Goal: Task Accomplishment & Management: Manage account settings

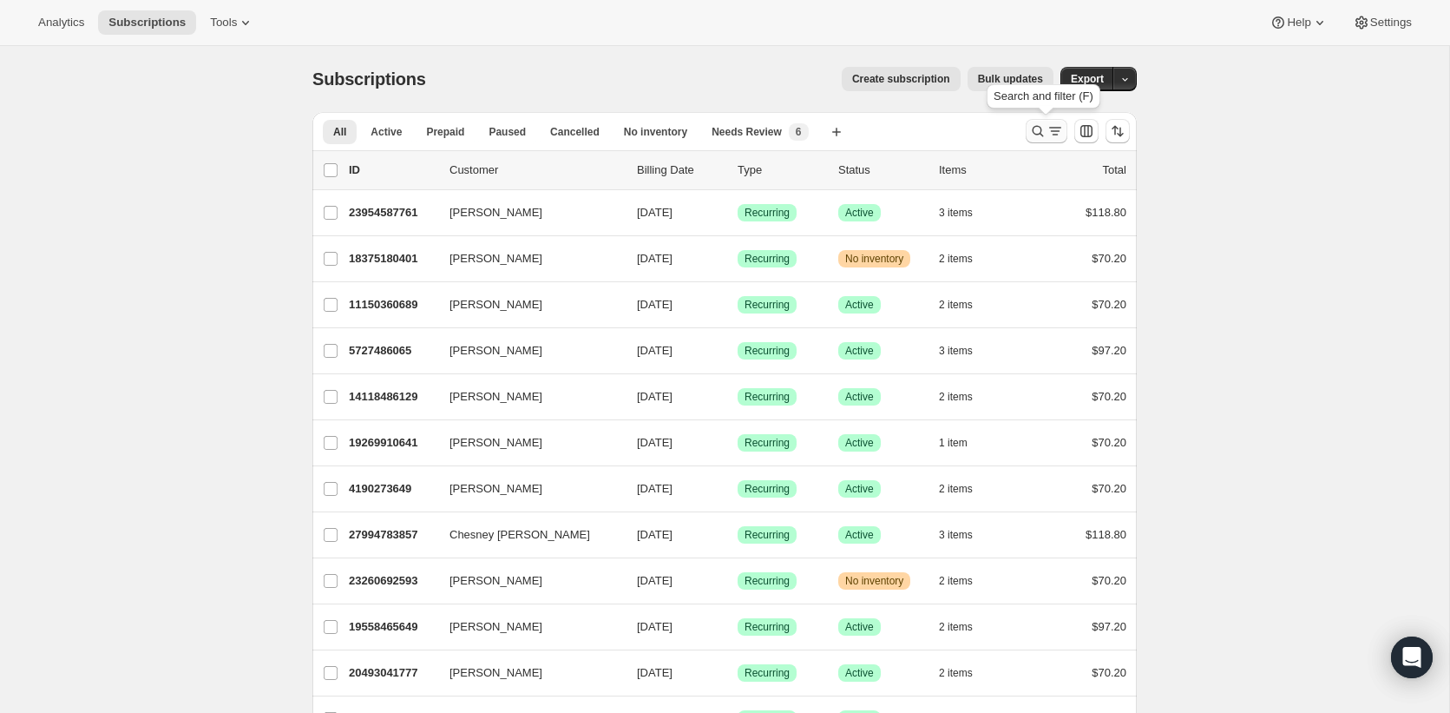
click at [1036, 135] on icon "Search and filter results" at bounding box center [1037, 130] width 17 height 17
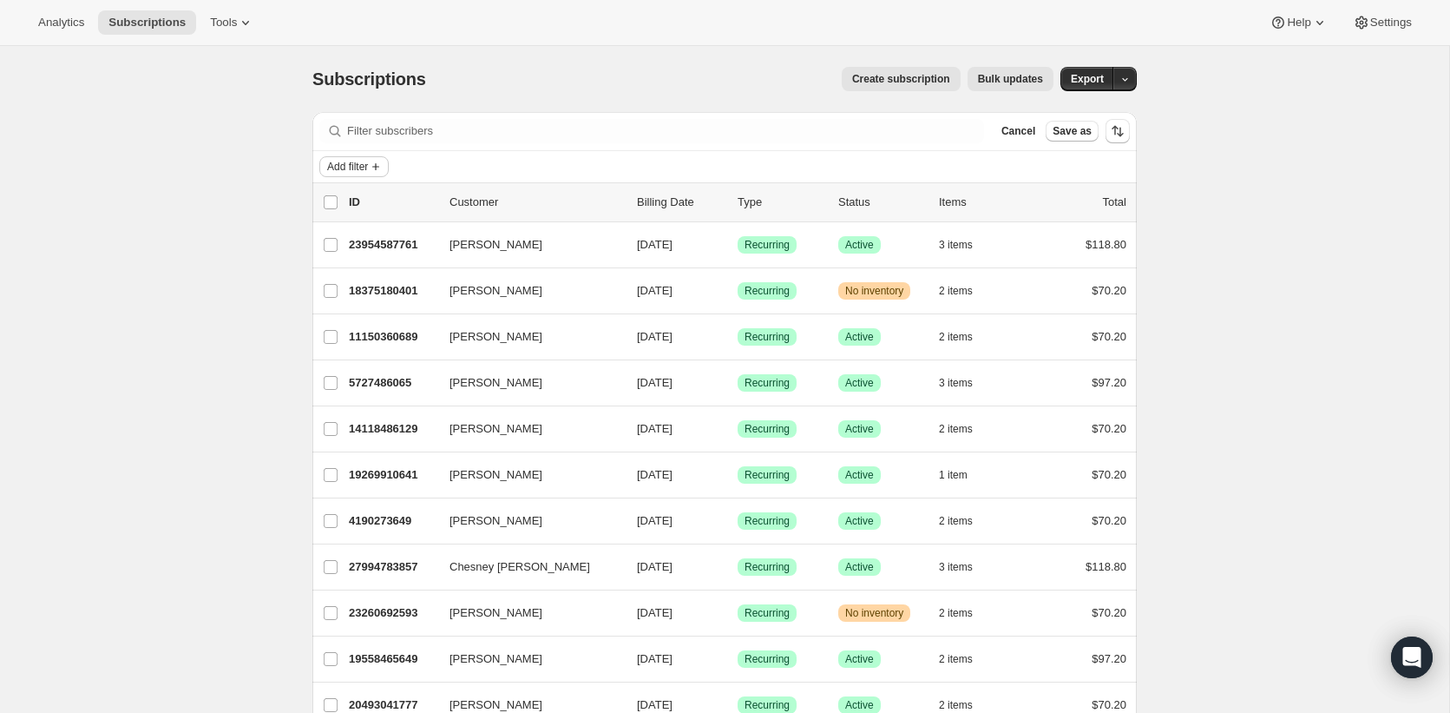
click at [368, 172] on span "Add filter" at bounding box center [347, 167] width 41 height 14
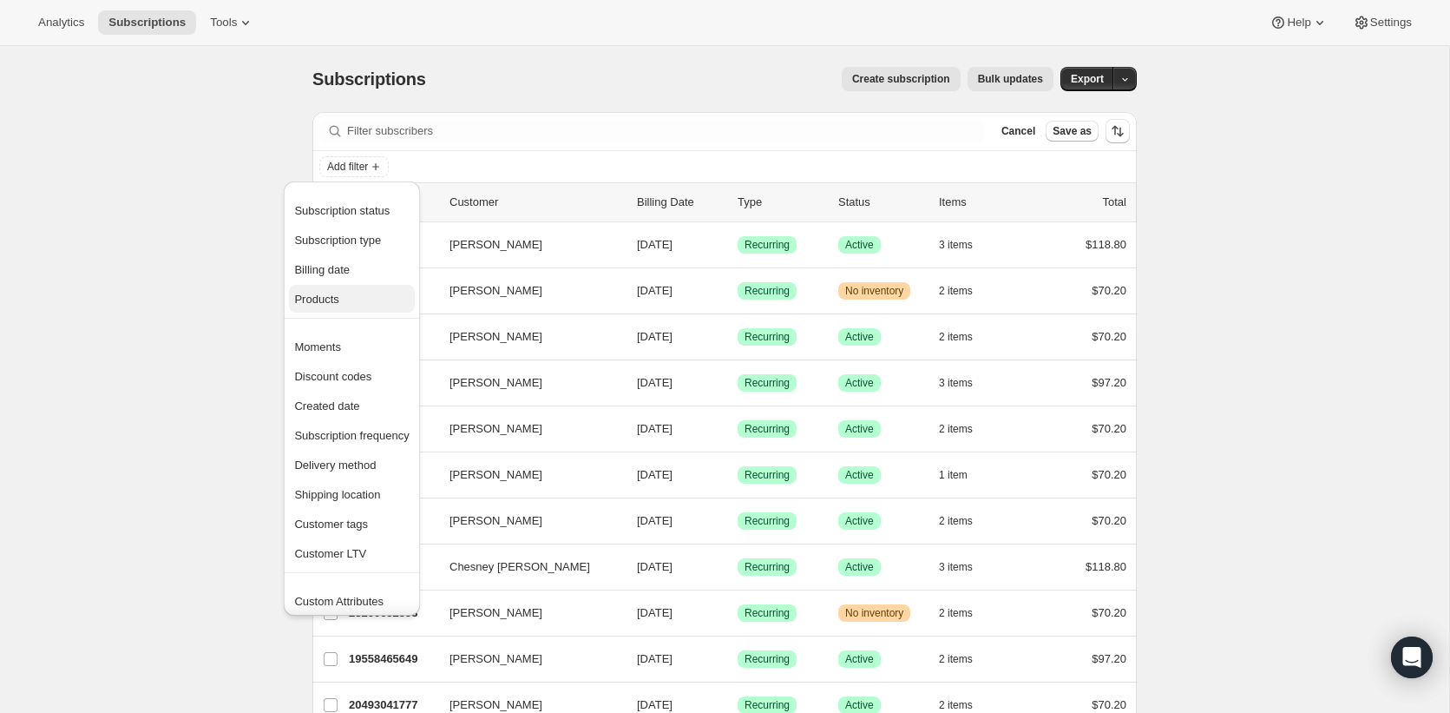
click at [363, 304] on span "Products" at bounding box center [351, 299] width 115 height 17
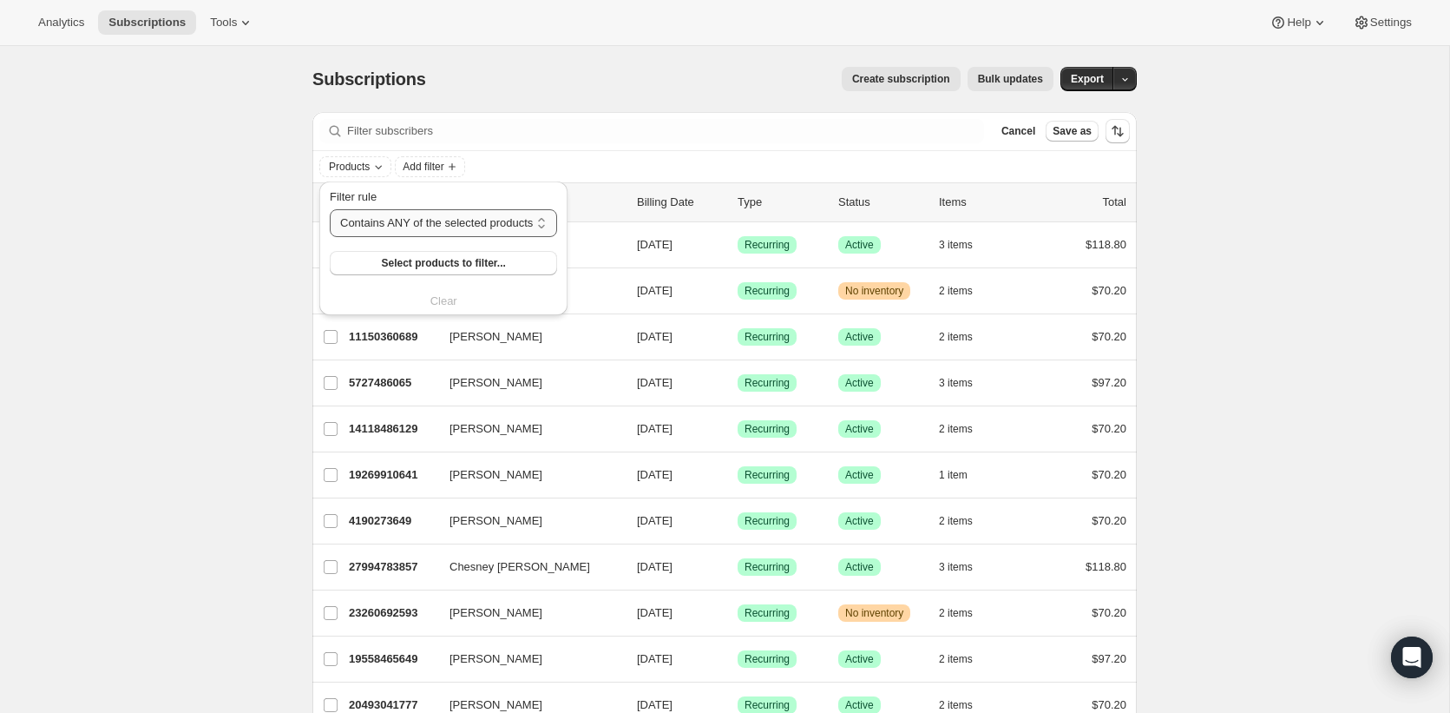
click at [396, 221] on select "Contains ANY of the selected products Contains ALL of the selected products Con…" at bounding box center [443, 223] width 227 height 28
click at [330, 209] on select "Contains ANY of the selected products Contains ALL of the selected products Con…" at bounding box center [443, 223] width 227 height 28
click at [400, 259] on span "Select products to filter..." at bounding box center [443, 263] width 124 height 14
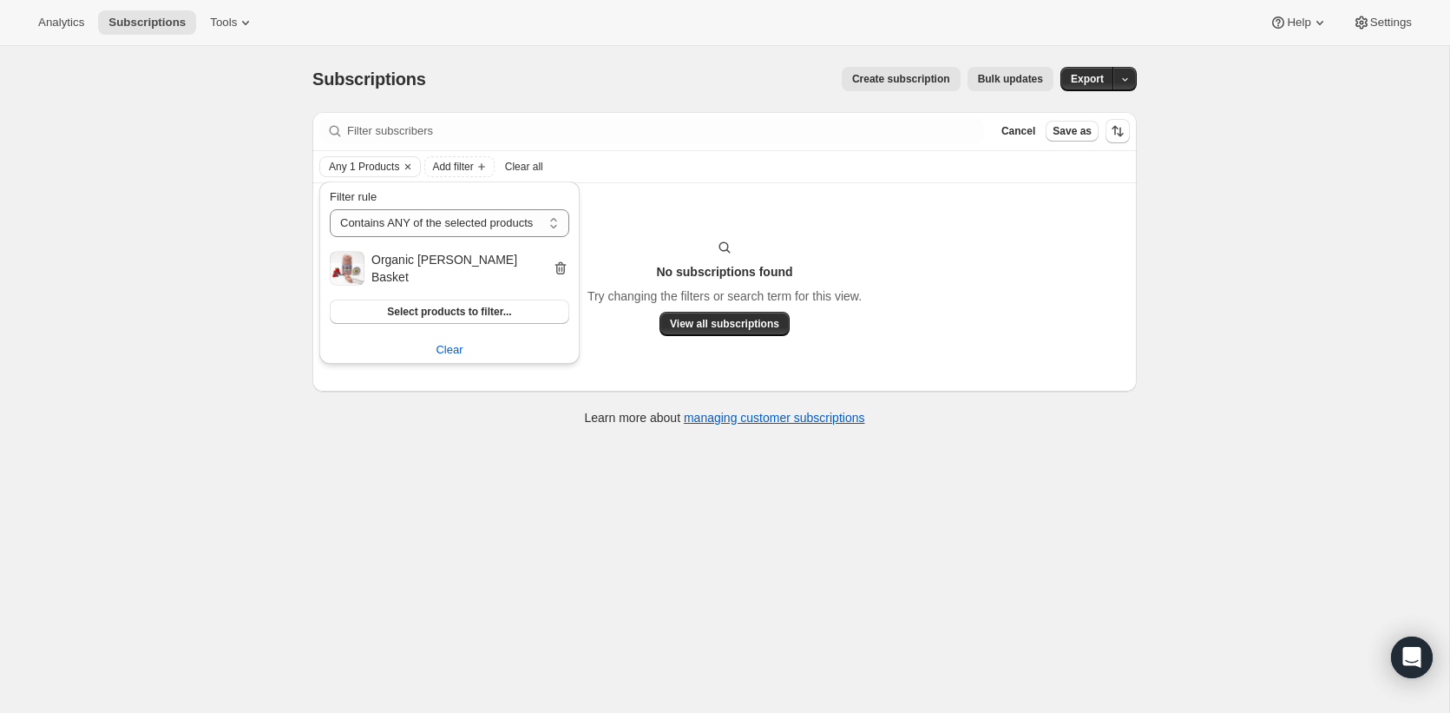
click at [554, 260] on icon "button" at bounding box center [560, 268] width 17 height 17
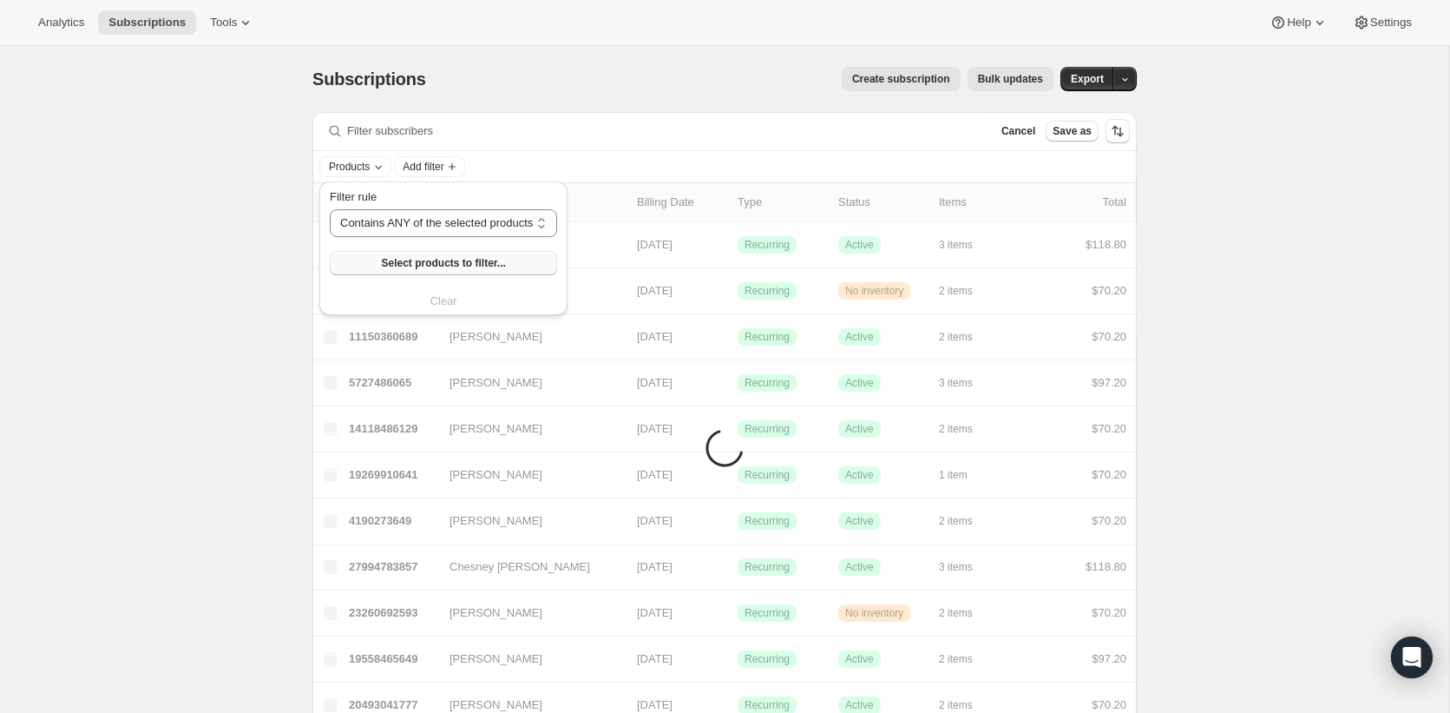
click at [476, 256] on span "Select products to filter..." at bounding box center [443, 263] width 124 height 14
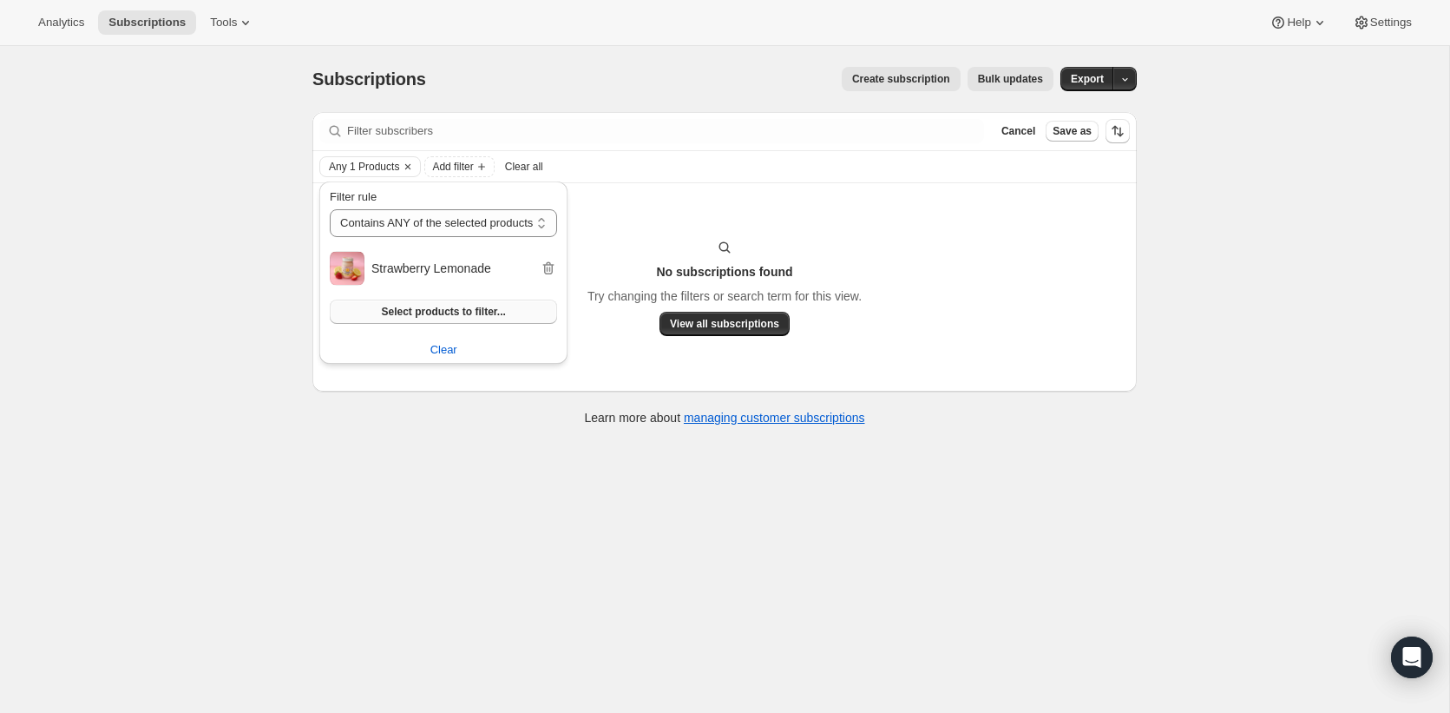
click at [557, 266] on icon "button" at bounding box center [548, 268] width 17 height 17
click at [557, 299] on button "Select products to filter..." at bounding box center [443, 311] width 227 height 24
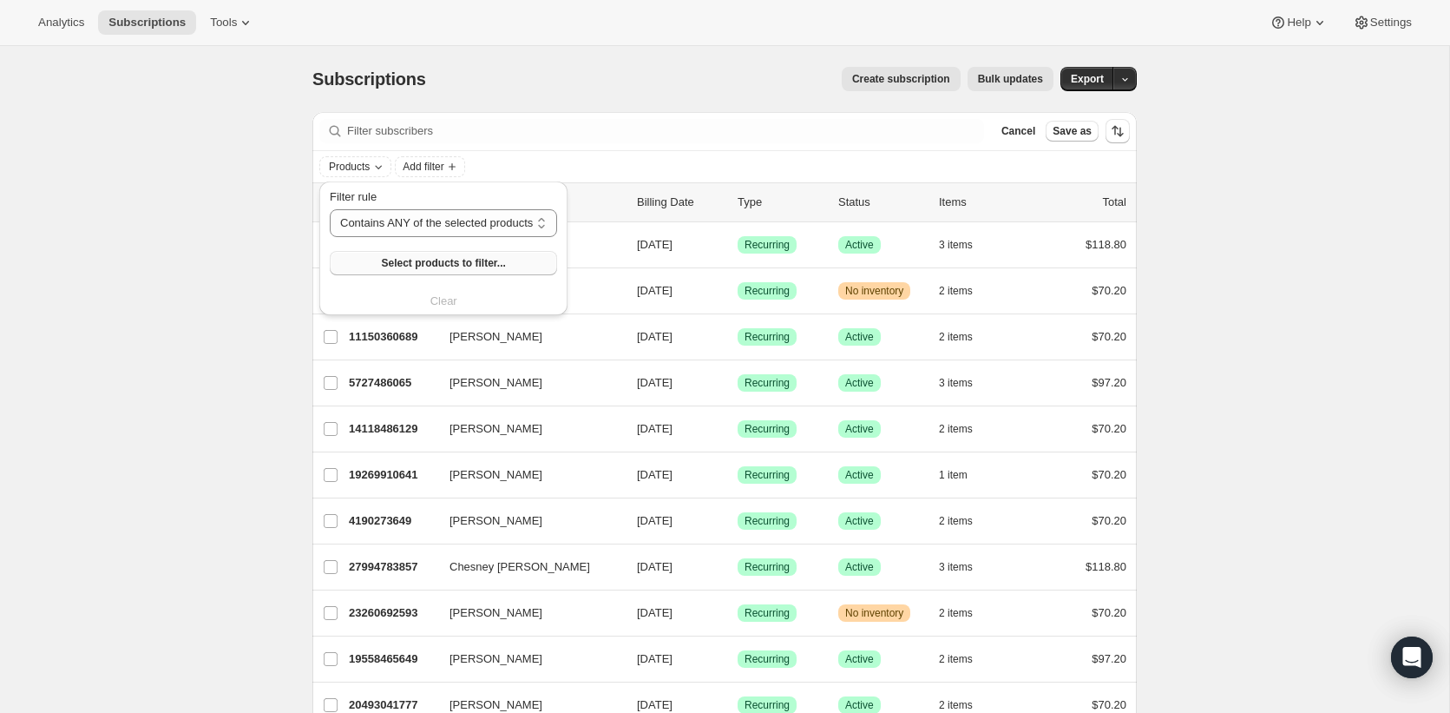
click at [420, 258] on span "Select products to filter..." at bounding box center [443, 263] width 124 height 14
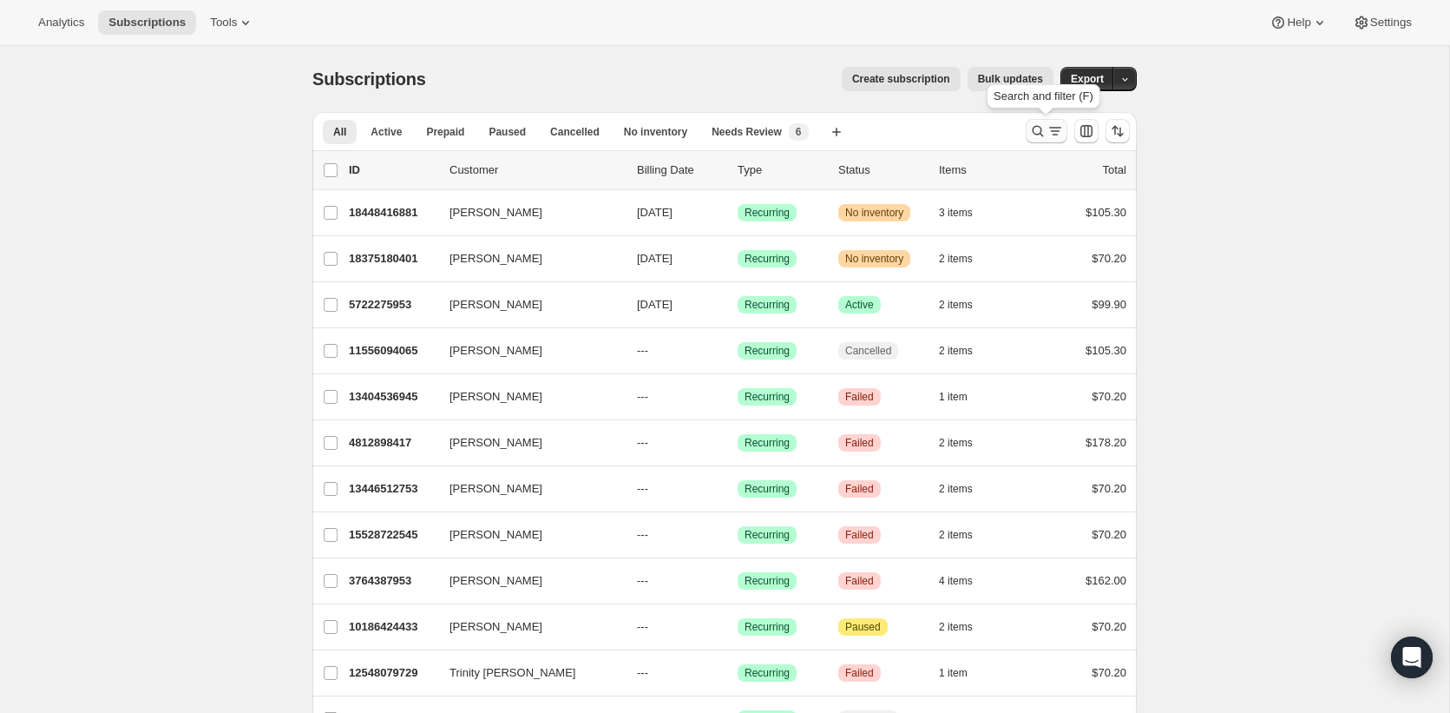
click at [1043, 126] on icon "Search and filter results" at bounding box center [1037, 130] width 17 height 17
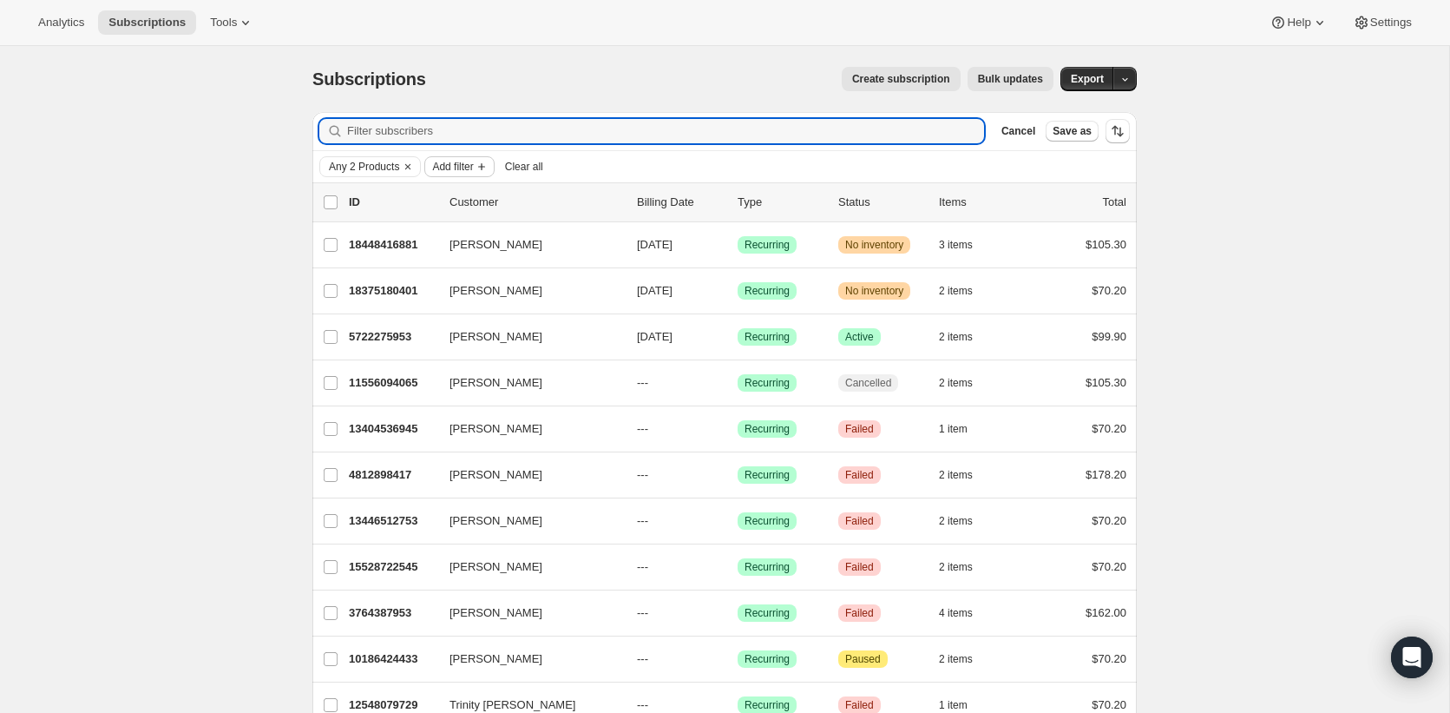
click at [460, 168] on span "Add filter" at bounding box center [452, 167] width 41 height 14
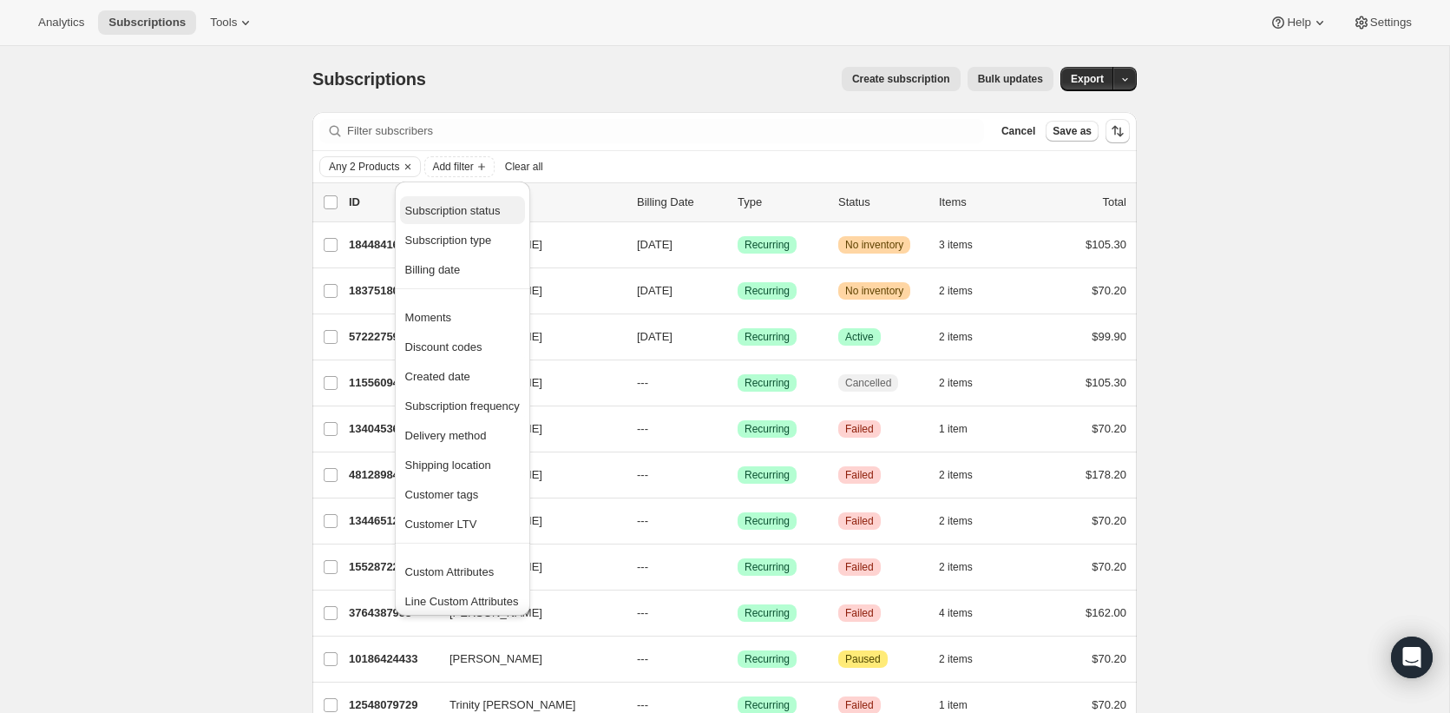
click at [495, 221] on button "Subscription status" at bounding box center [462, 210] width 125 height 28
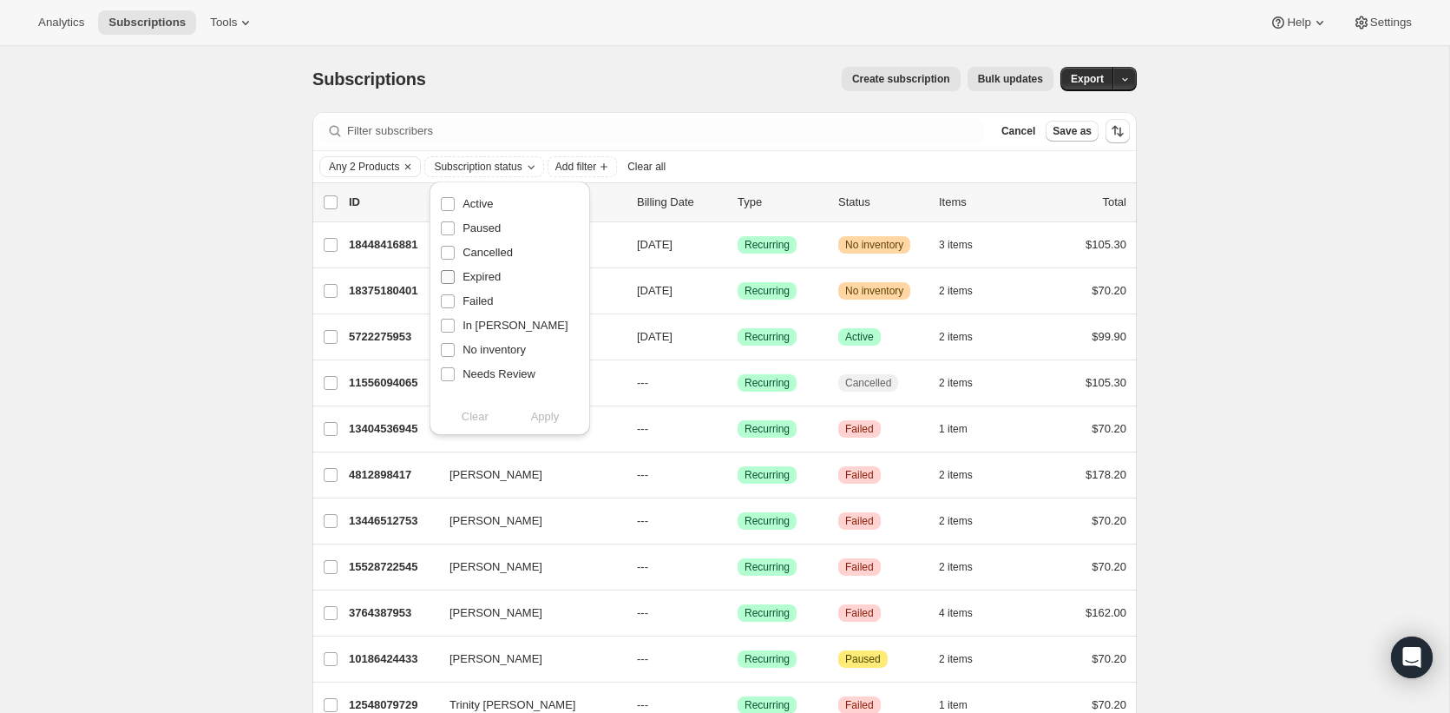
click at [458, 275] on label "Expired" at bounding box center [470, 277] width 61 height 24
click at [455, 275] on input "Expired" at bounding box center [448, 277] width 14 height 14
checkbox input "true"
click at [537, 415] on span "Apply" at bounding box center [545, 416] width 29 height 17
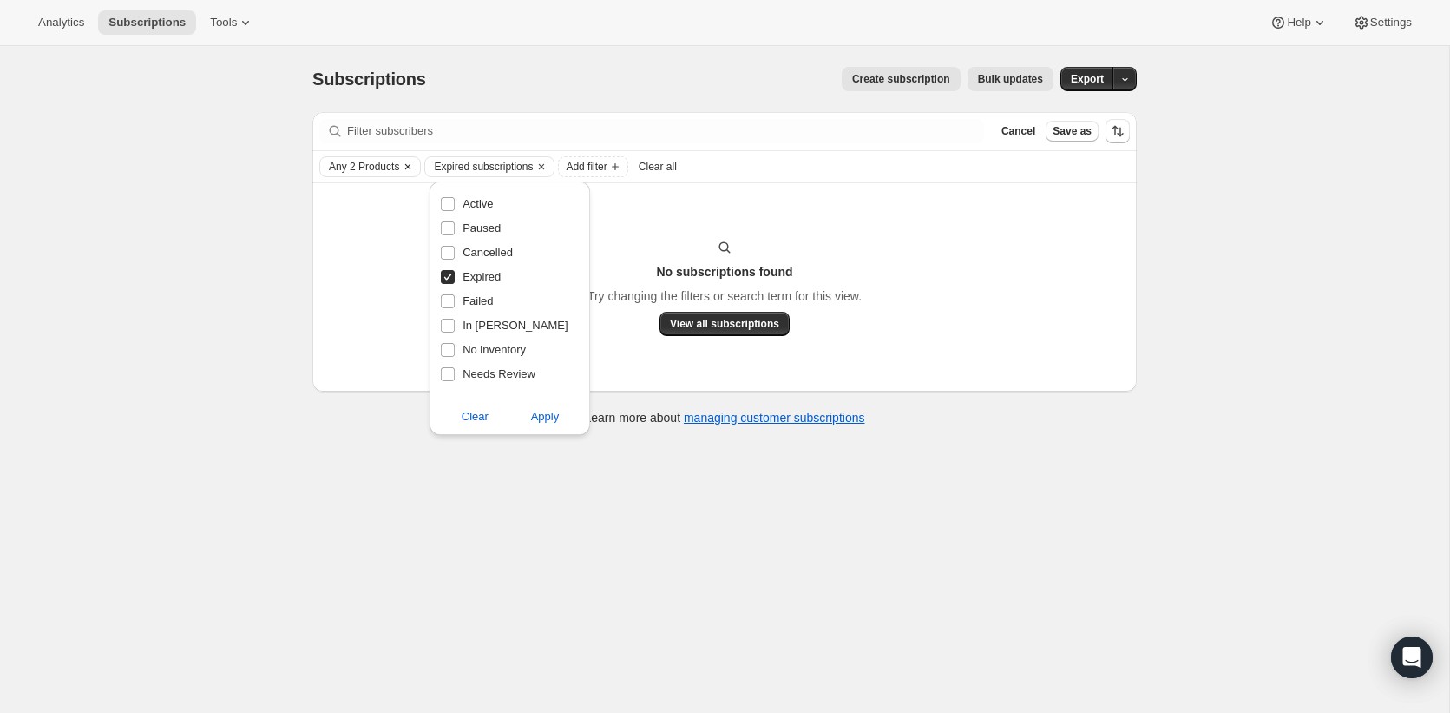
click at [415, 169] on icon "Clear" at bounding box center [408, 167] width 14 height 14
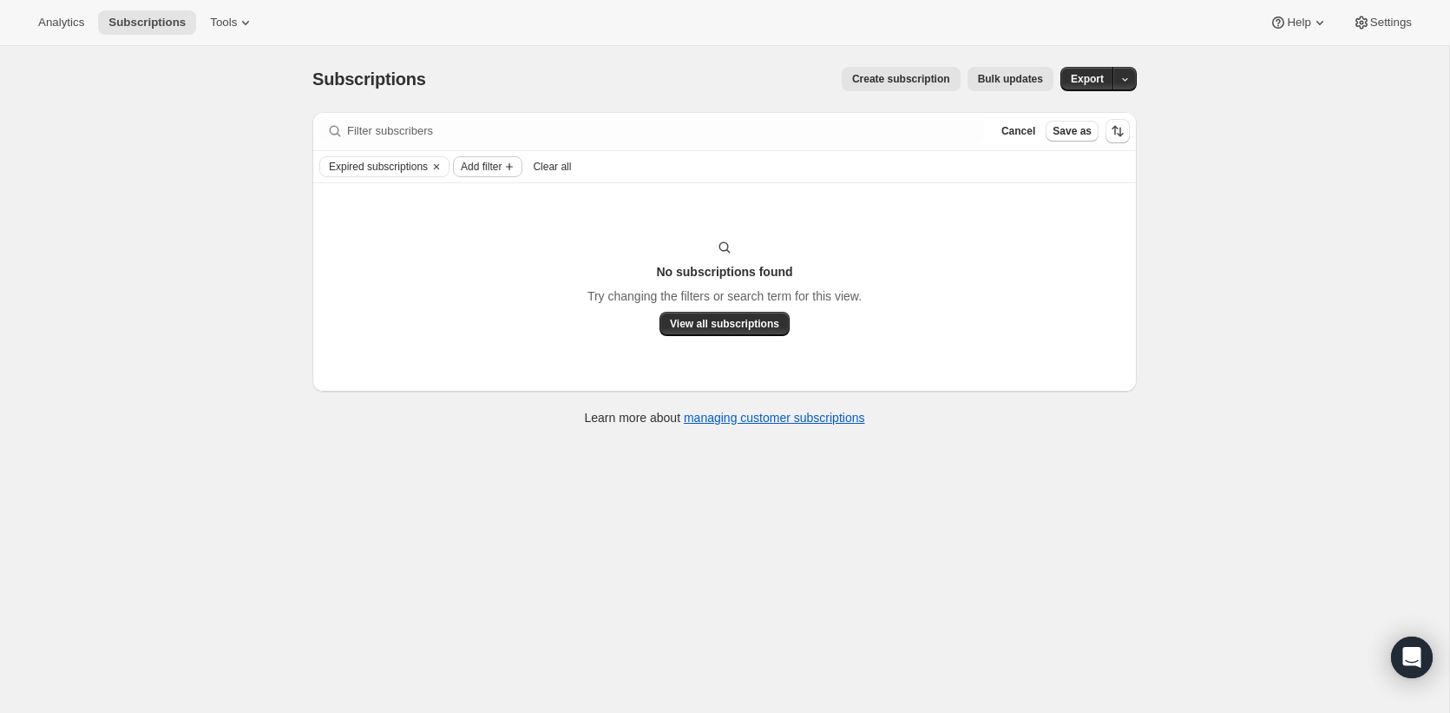
click at [516, 171] on icon "Add filter" at bounding box center [510, 167] width 14 height 14
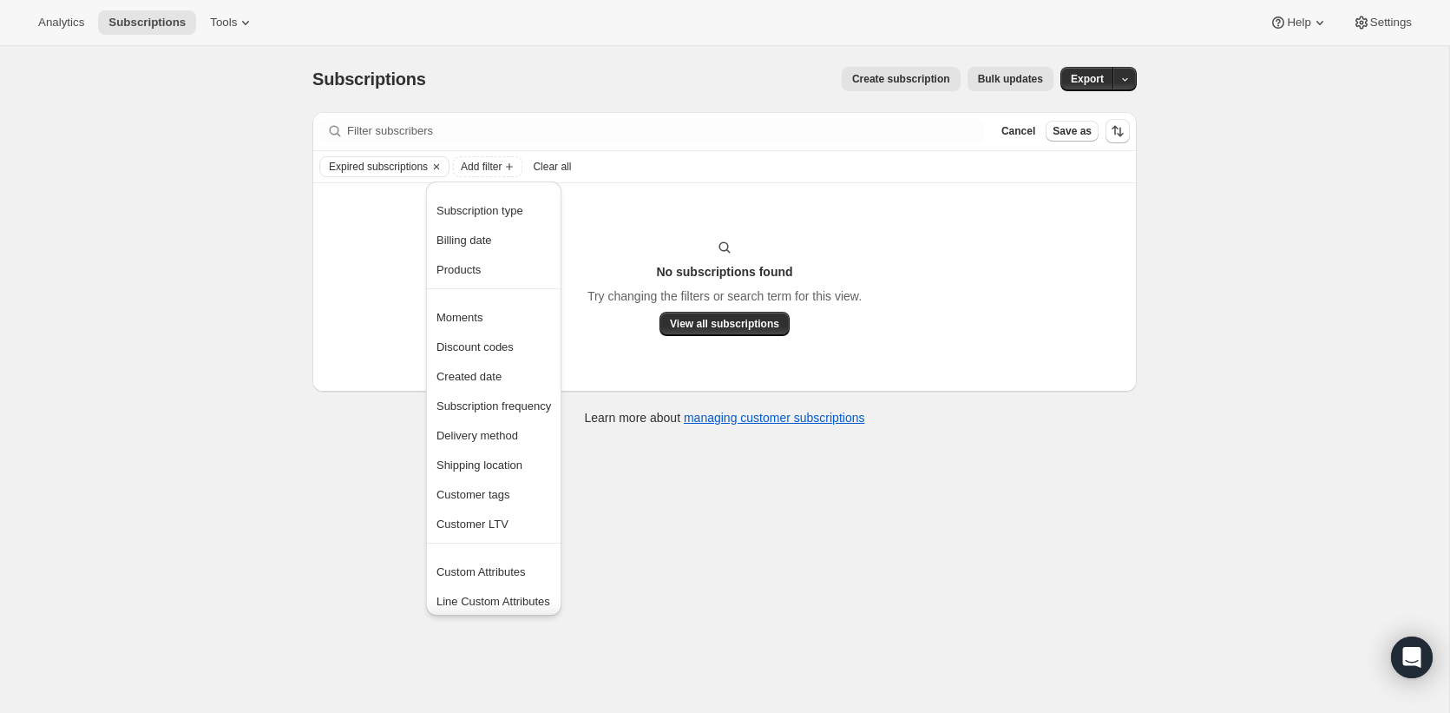
click at [356, 200] on div "No subscriptions found Try changing the filters or search term for this view. V…" at bounding box center [724, 287] width 825 height 208
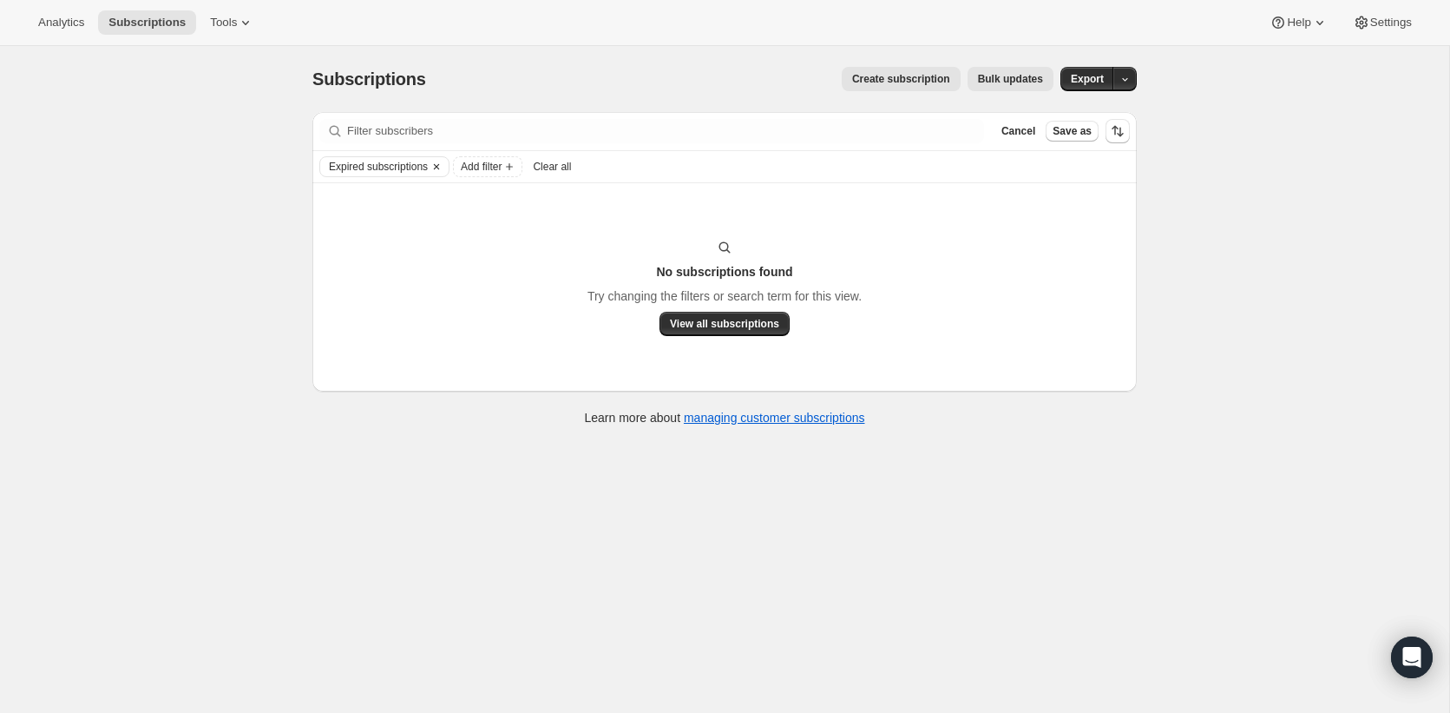
click at [365, 174] on button "Expired subscriptions" at bounding box center [374, 166] width 108 height 19
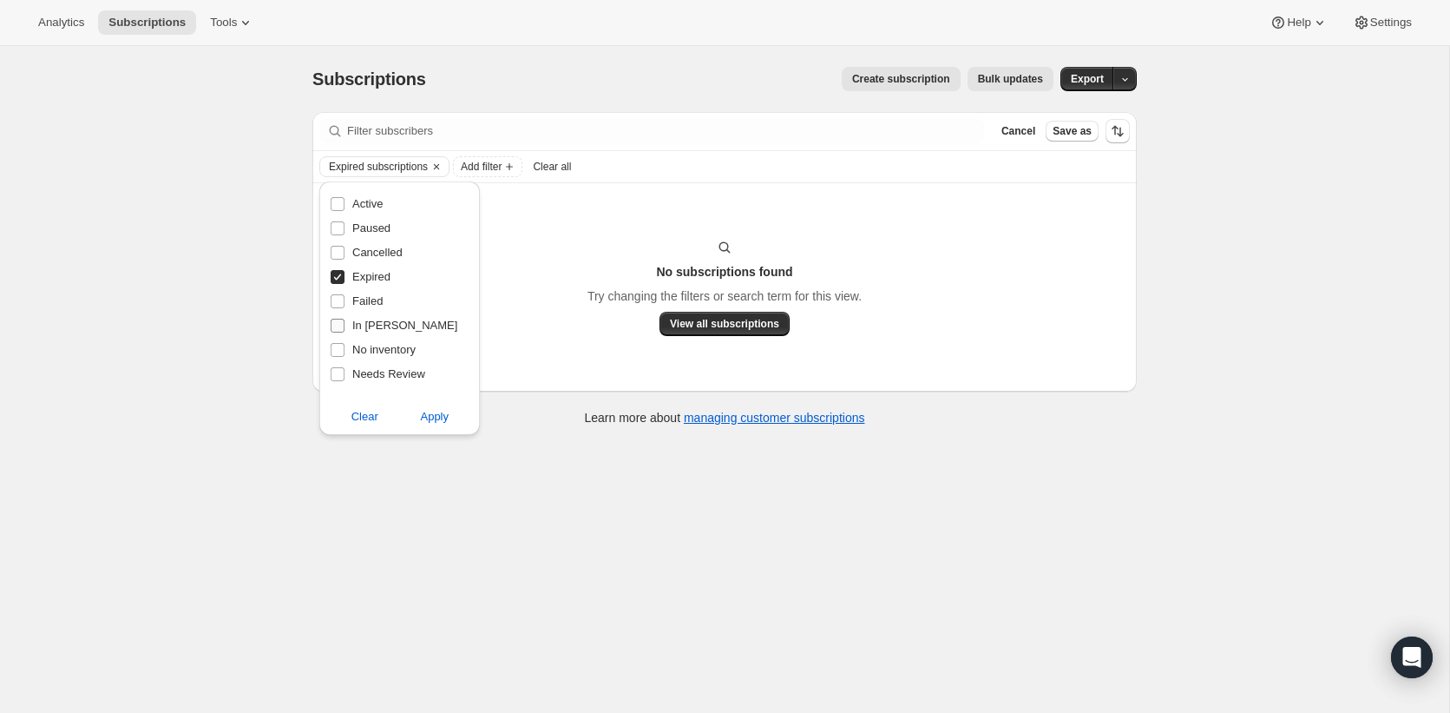
click at [335, 326] on input "In Dunning" at bounding box center [338, 326] width 14 height 14
checkbox input "true"
click at [345, 280] on span at bounding box center [338, 277] width 16 height 16
click at [345, 280] on input "Expired" at bounding box center [338, 277] width 14 height 14
checkbox input "false"
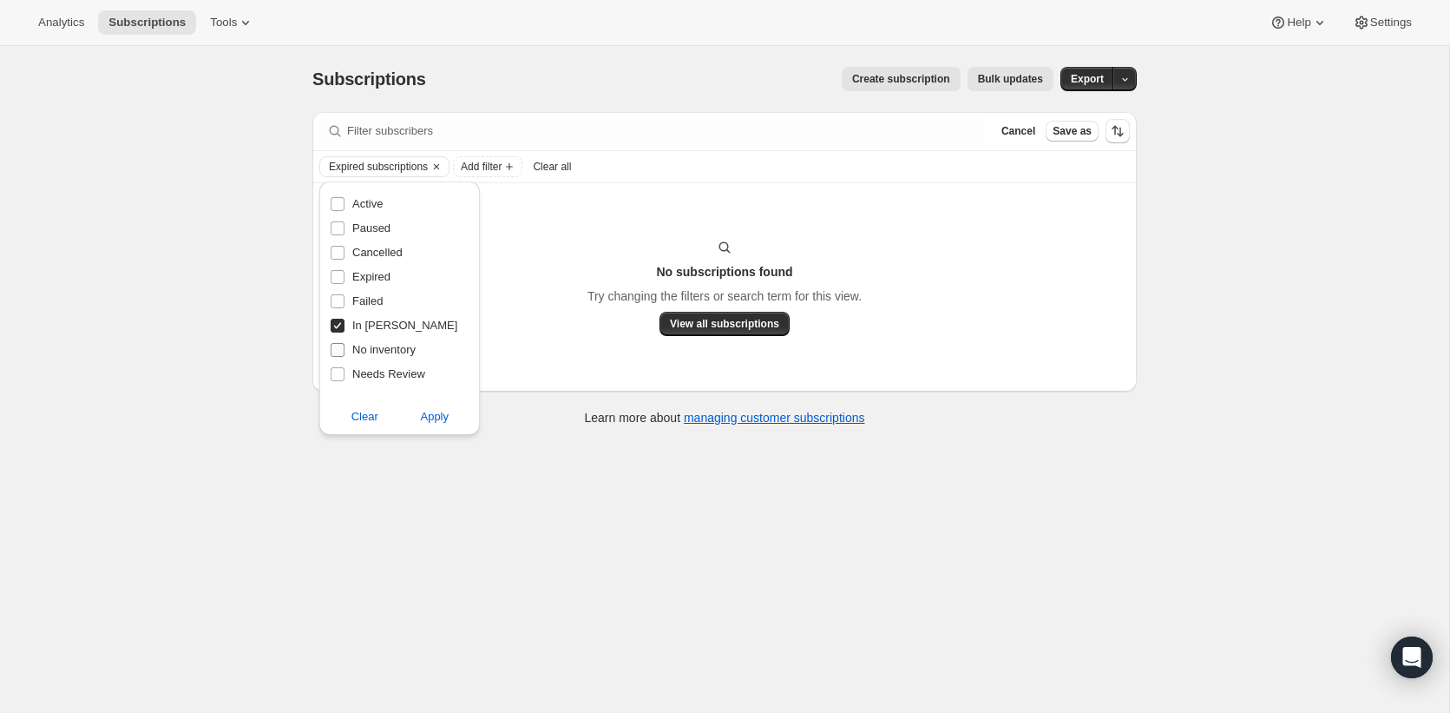
click at [340, 350] on input "No inventory" at bounding box center [338, 350] width 14 height 14
checkbox input "true"
click at [340, 326] on input "In Dunning" at bounding box center [338, 326] width 14 height 14
click at [340, 330] on input "In Dunning" at bounding box center [338, 326] width 14 height 14
checkbox input "true"
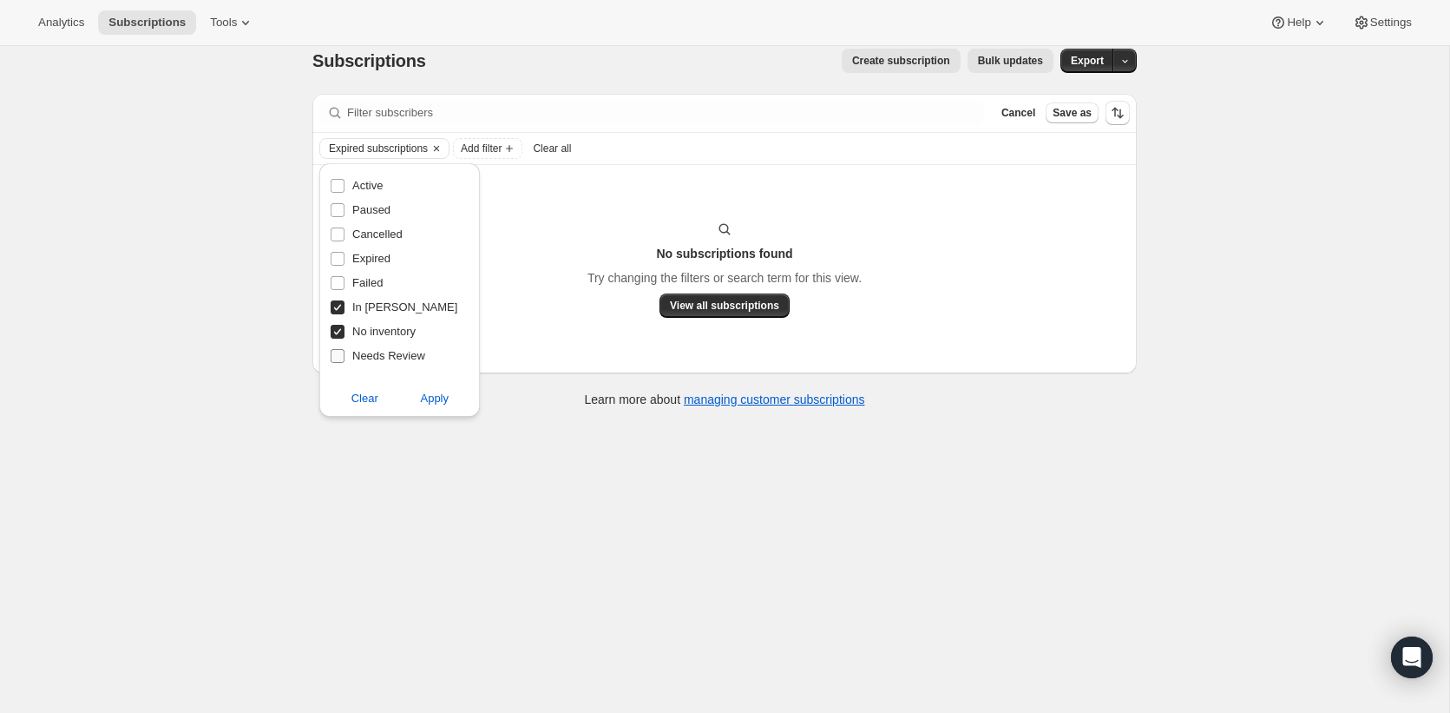
scroll to position [22, 0]
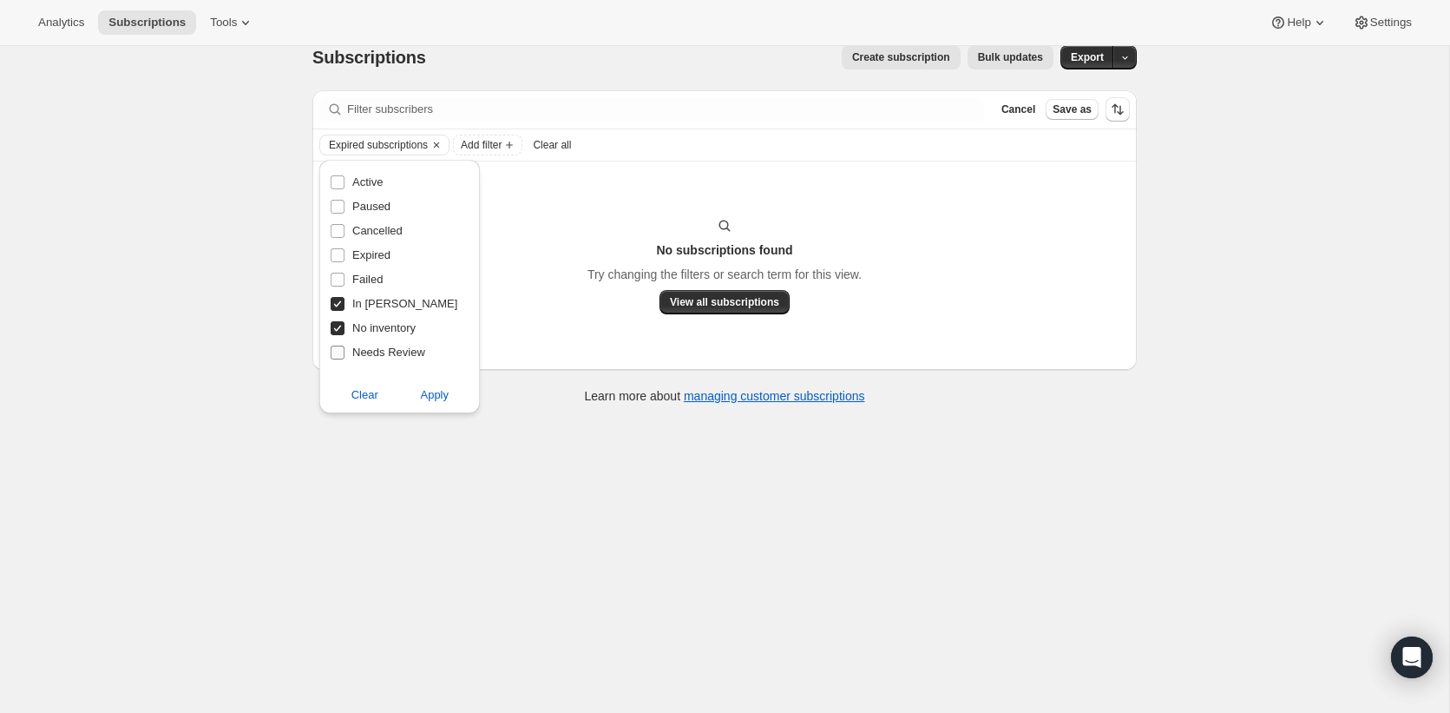
click at [338, 356] on input "Needs Review" at bounding box center [338, 352] width 14 height 14
checkbox input "true"
click at [682, 293] on button "View all subscriptions" at bounding box center [725, 302] width 130 height 24
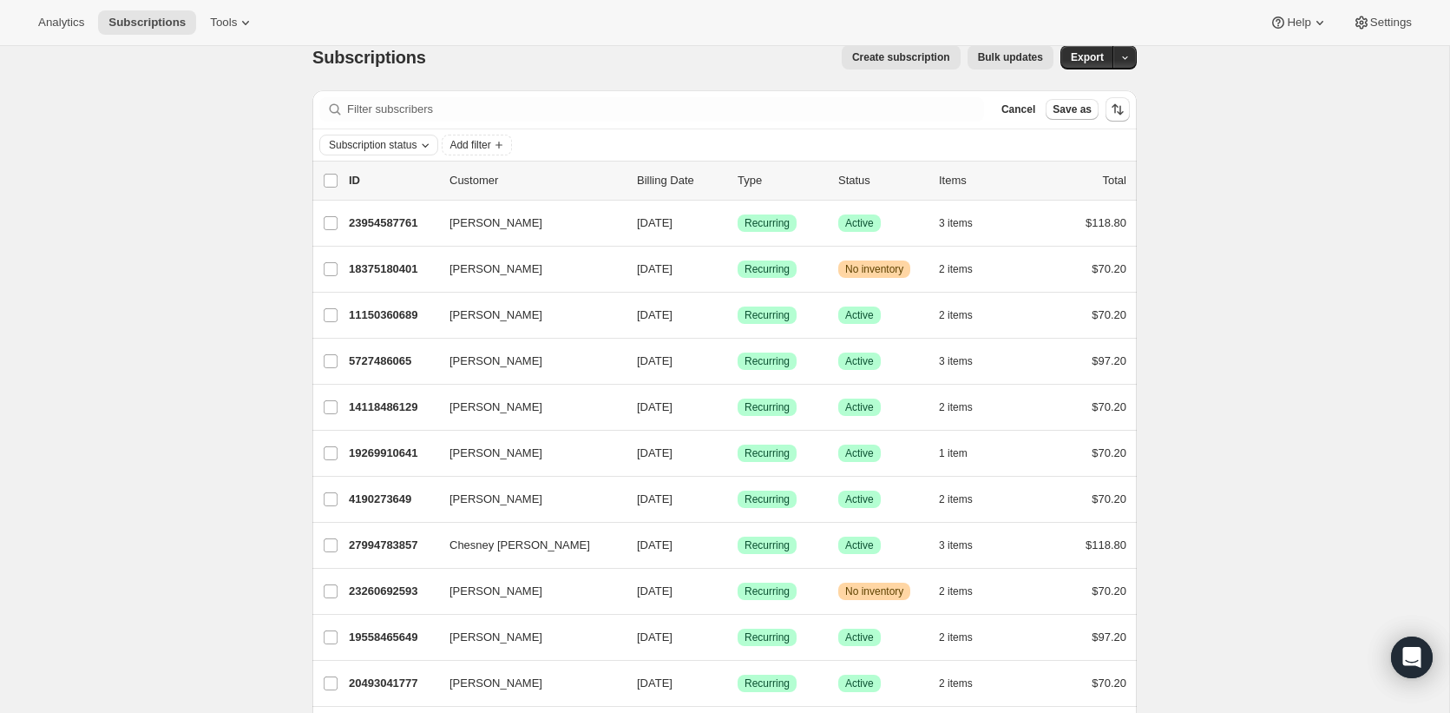
click at [417, 146] on span "Subscription status" at bounding box center [373, 145] width 88 height 14
